Goal: Task Accomplishment & Management: Use online tool/utility

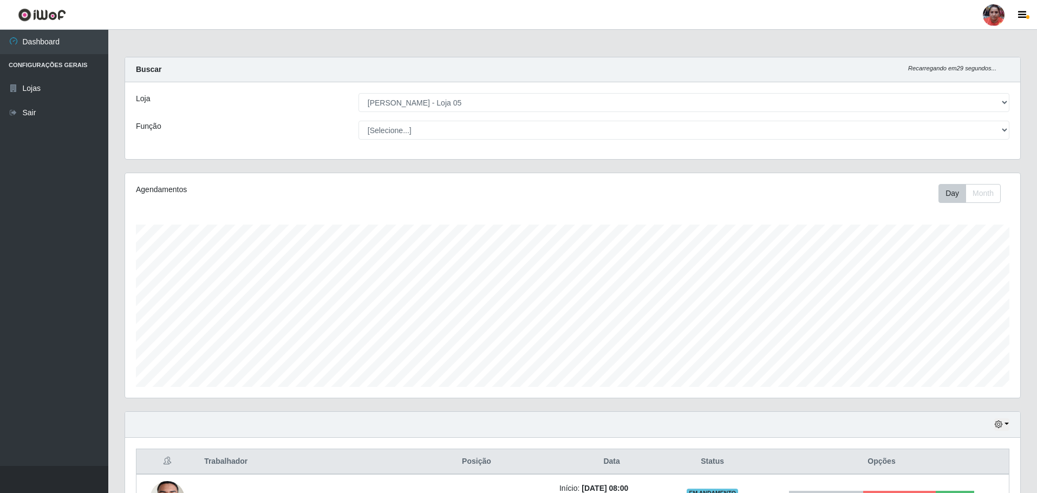
select select "252"
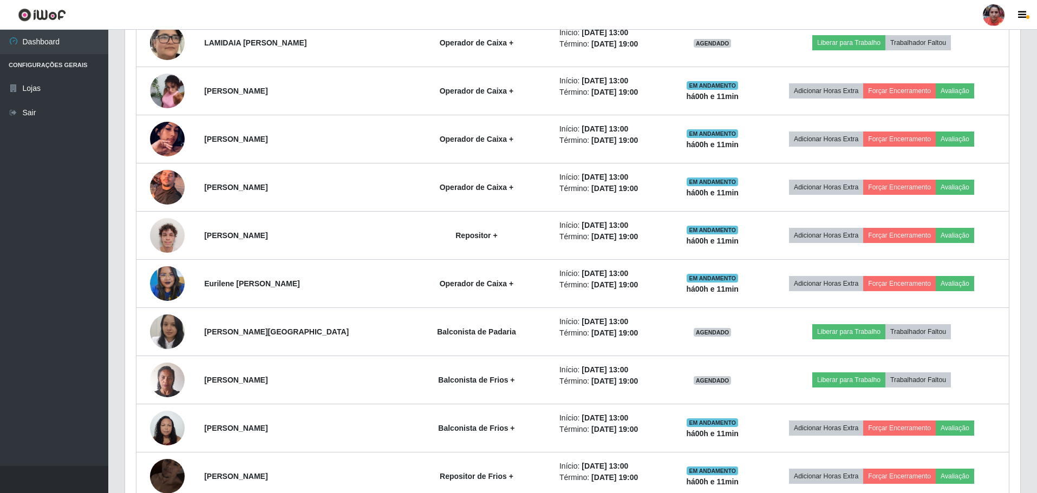
scroll to position [225, 895]
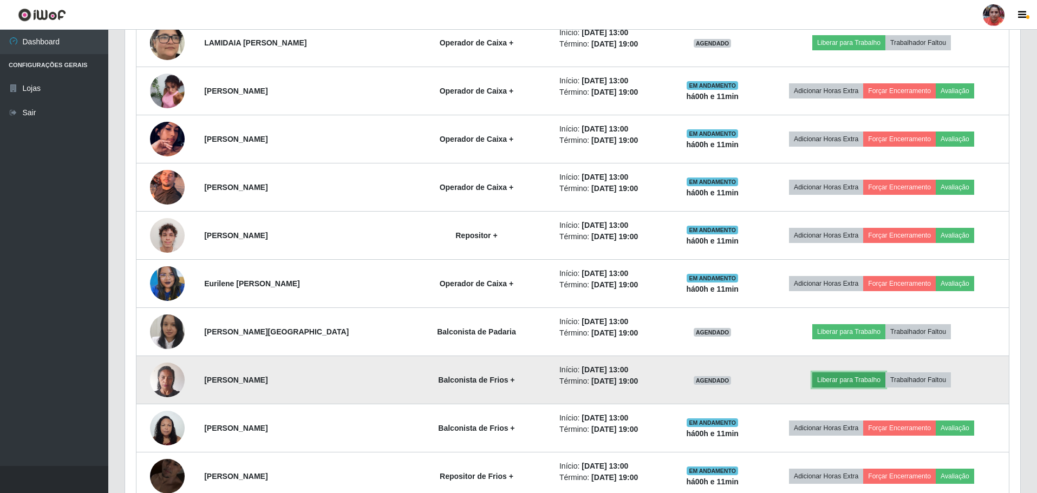
click at [860, 381] on button "Liberar para Trabalho" at bounding box center [848, 379] width 73 height 15
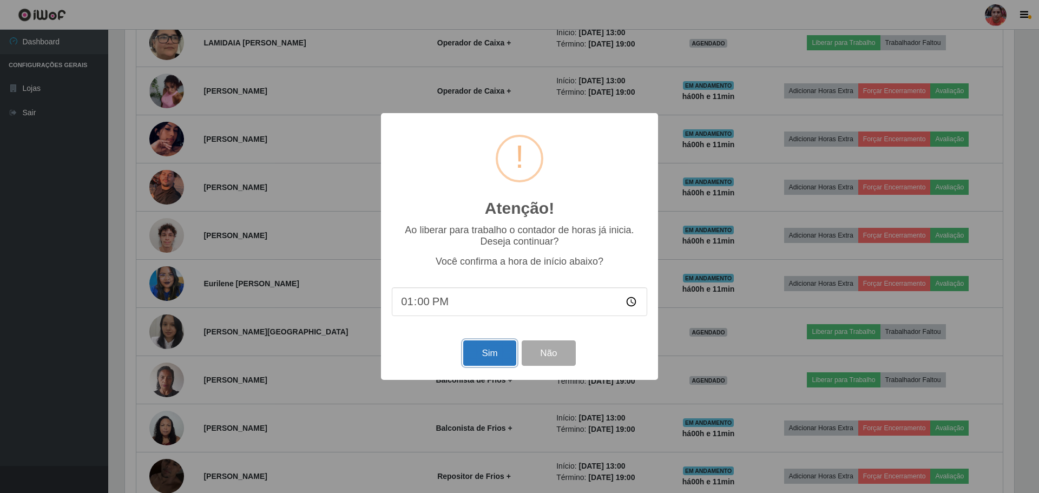
click at [512, 351] on button "Sim" at bounding box center [489, 353] width 53 height 25
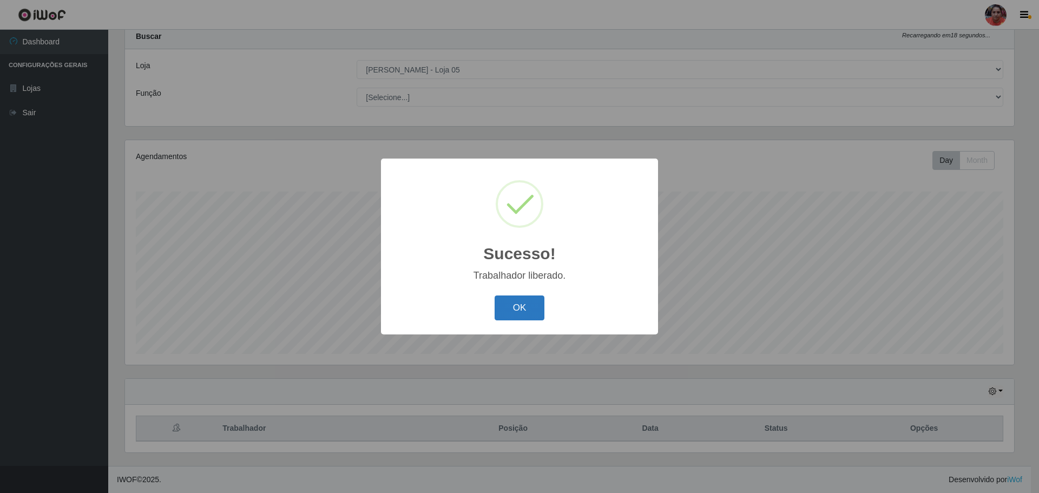
click at [535, 298] on button "OK" at bounding box center [520, 308] width 50 height 25
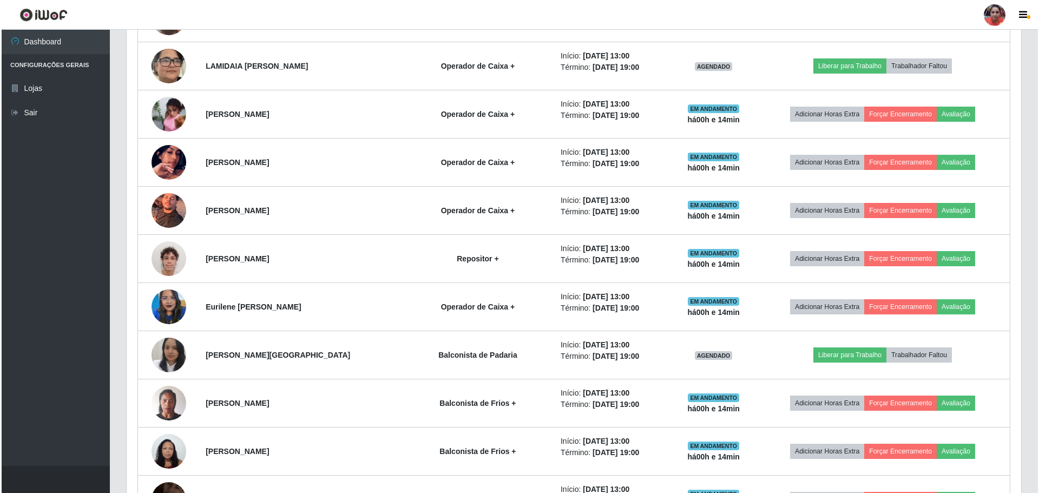
scroll to position [1473, 0]
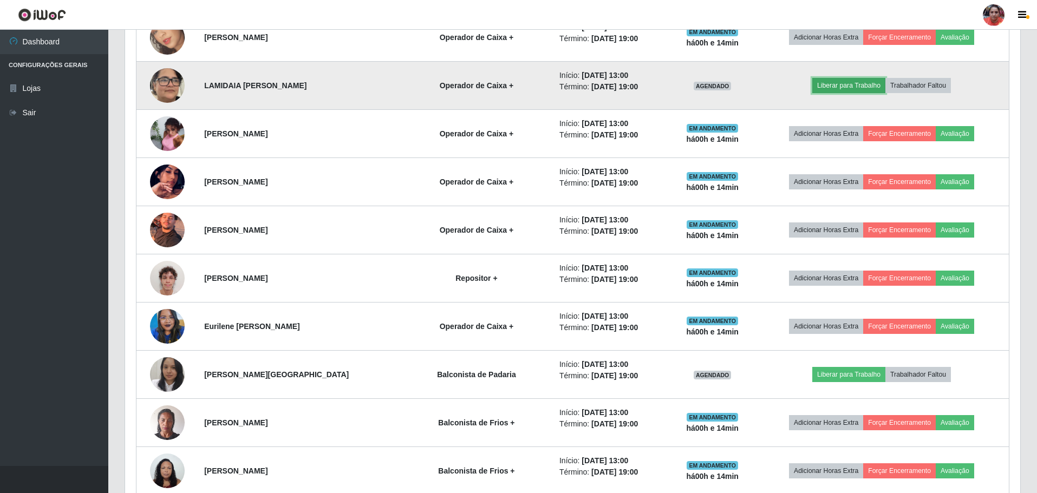
click at [833, 84] on button "Liberar para Trabalho" at bounding box center [848, 85] width 73 height 15
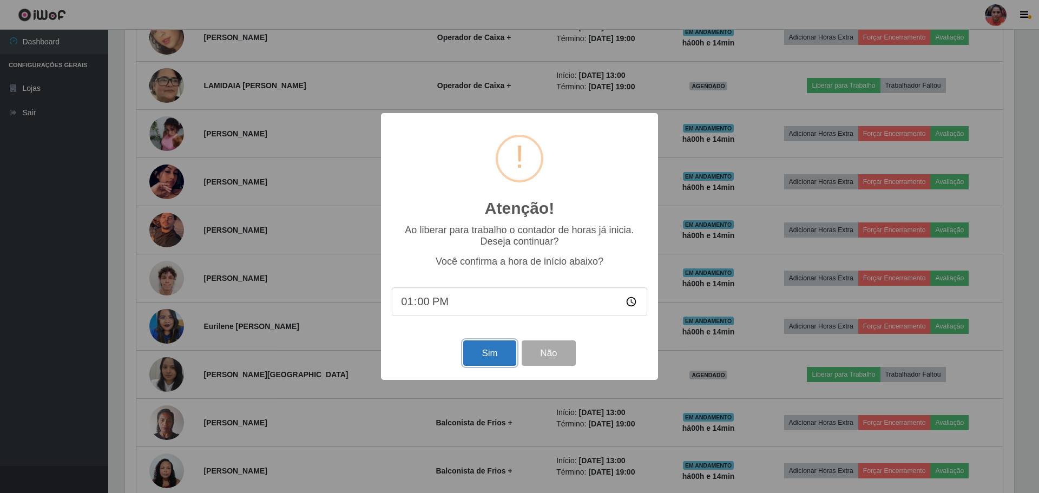
click at [483, 357] on button "Sim" at bounding box center [489, 353] width 53 height 25
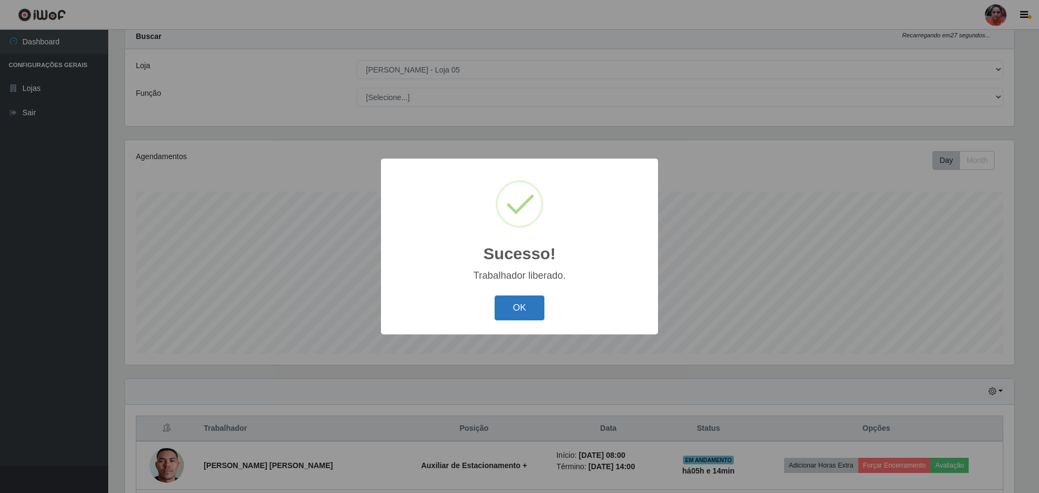
click at [503, 309] on button "OK" at bounding box center [520, 308] width 50 height 25
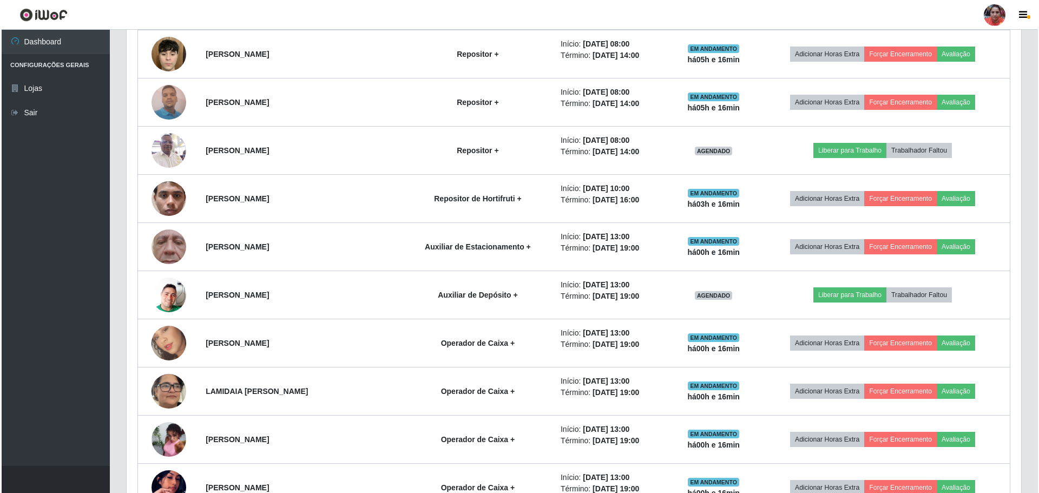
scroll to position [1148, 0]
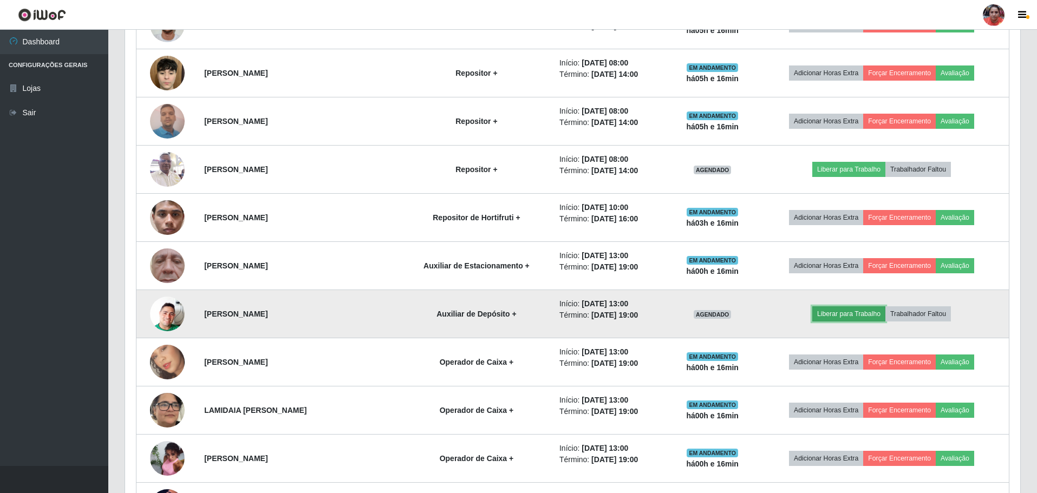
click at [854, 316] on button "Liberar para Trabalho" at bounding box center [848, 313] width 73 height 15
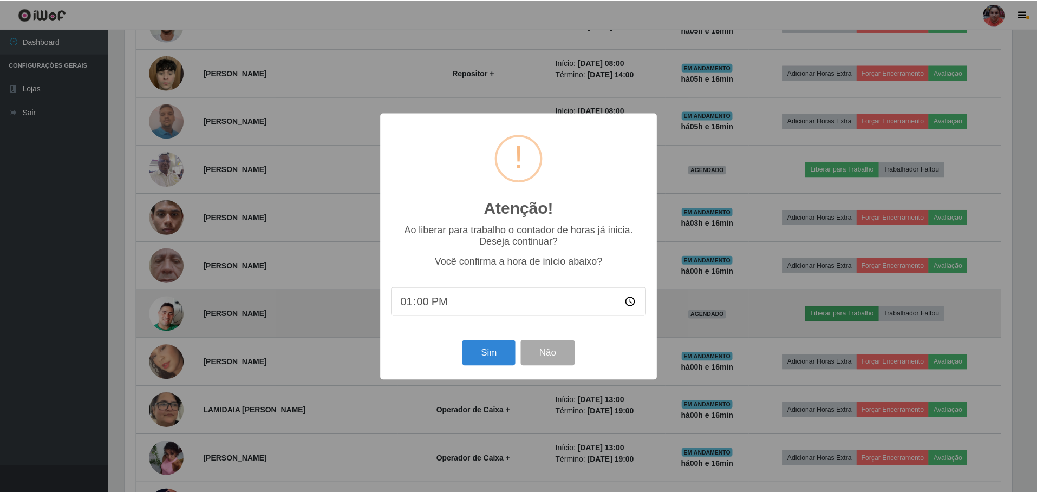
scroll to position [225, 889]
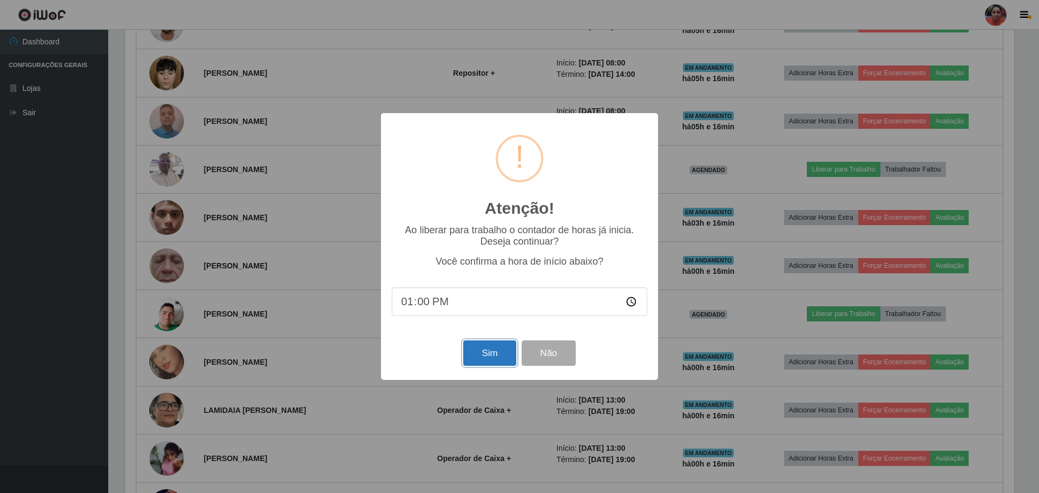
click at [497, 356] on button "Sim" at bounding box center [489, 353] width 53 height 25
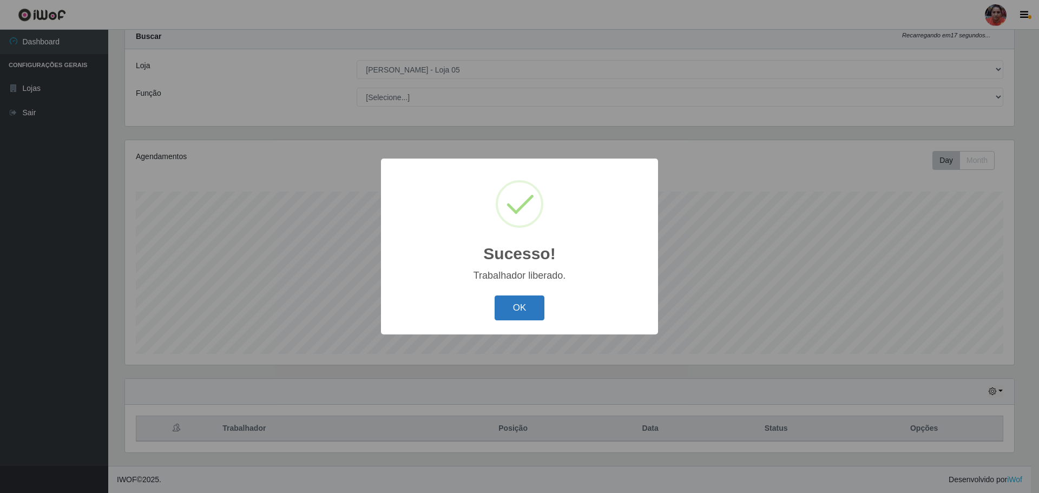
click at [520, 315] on button "OK" at bounding box center [520, 308] width 50 height 25
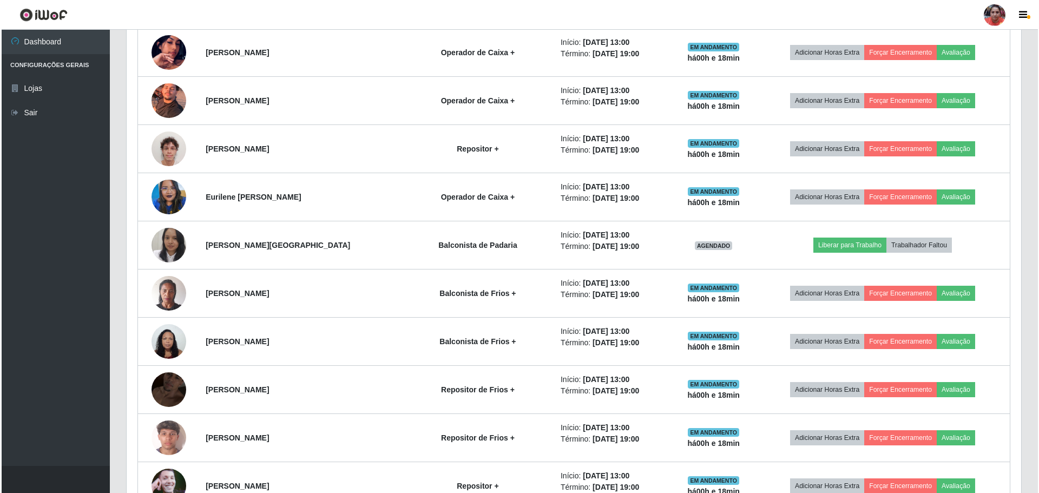
scroll to position [1603, 0]
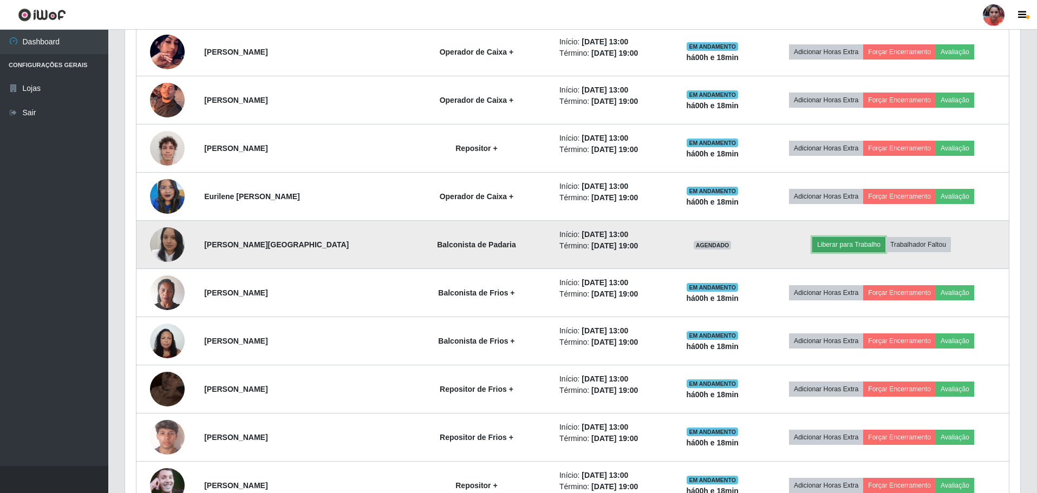
click at [839, 247] on button "Liberar para Trabalho" at bounding box center [848, 244] width 73 height 15
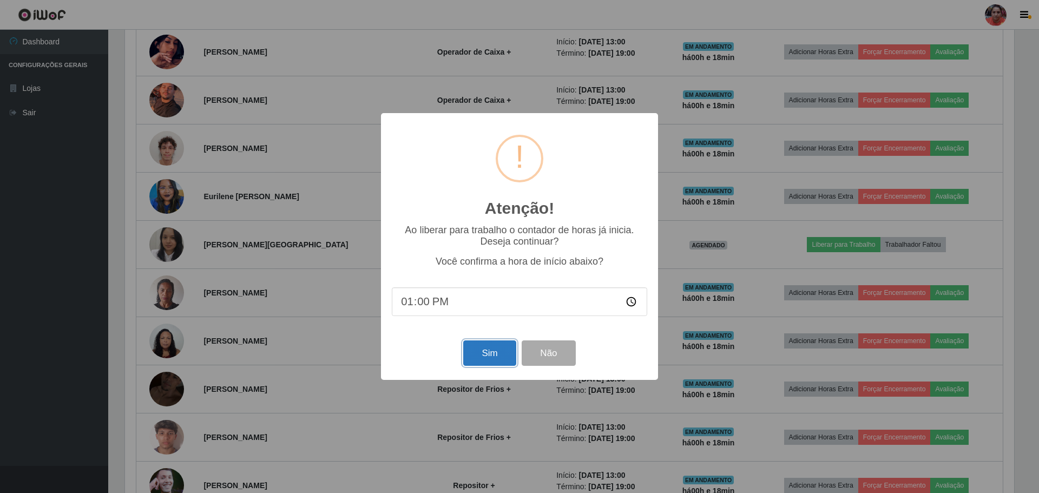
click at [498, 349] on button "Sim" at bounding box center [489, 353] width 53 height 25
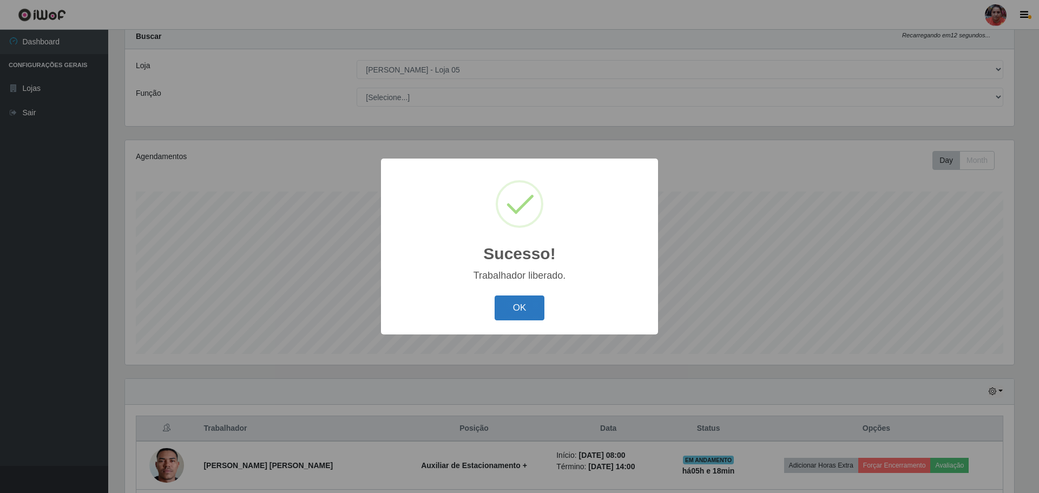
click at [531, 298] on button "OK" at bounding box center [520, 308] width 50 height 25
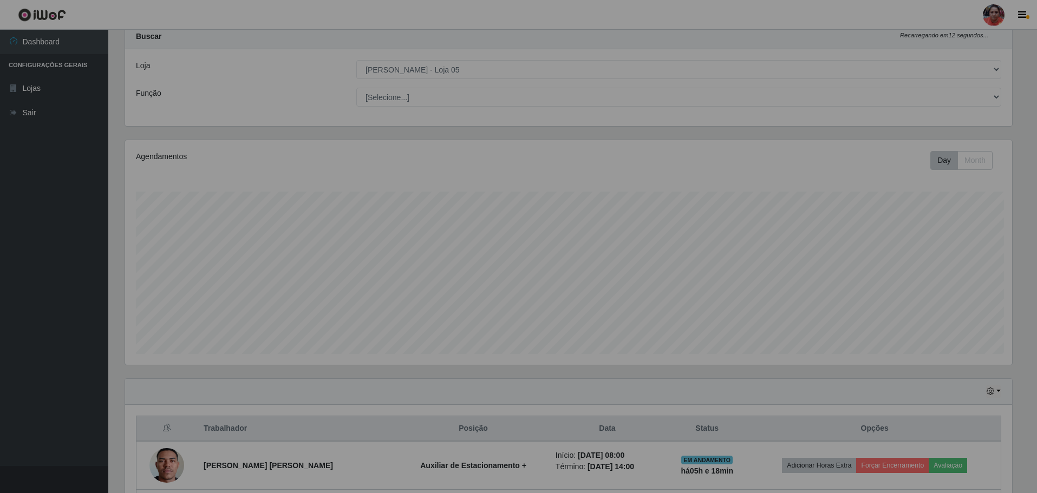
scroll to position [225, 895]
